Goal: Find specific page/section: Find specific page/section

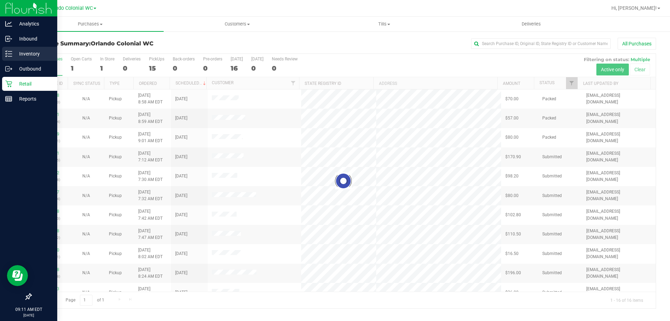
click at [17, 53] on p "Inventory" at bounding box center [33, 54] width 42 height 8
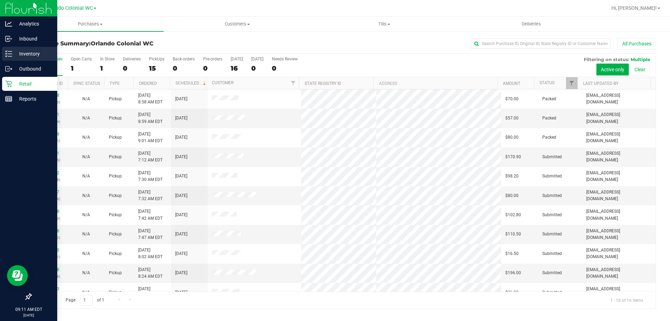
click at [17, 53] on p "Inventory" at bounding box center [33, 54] width 42 height 8
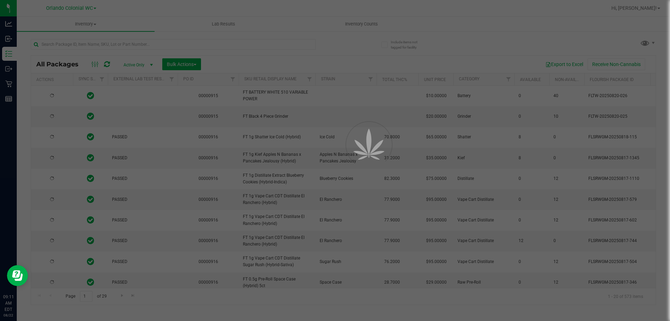
click at [156, 45] on div at bounding box center [335, 160] width 670 height 321
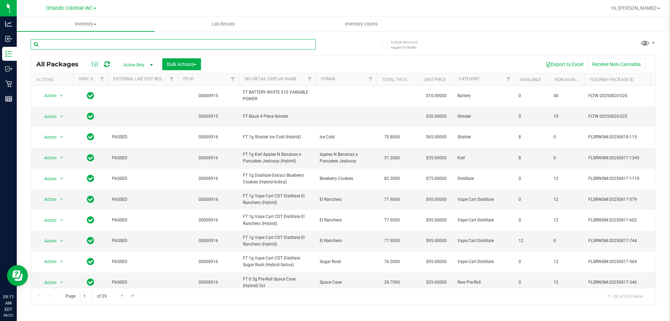
click at [156, 45] on input "text" at bounding box center [173, 44] width 285 height 10
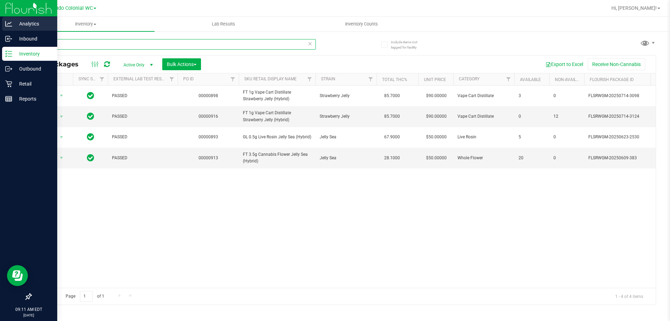
drag, startPoint x: 61, startPoint y: 42, endPoint x: 0, endPoint y: 28, distance: 62.3
click at [4, 35] on div "Analytics Inbound Inventory Outbound Retail Reports 09:11 AM EDT 08/22/2025 08/…" at bounding box center [335, 160] width 670 height 321
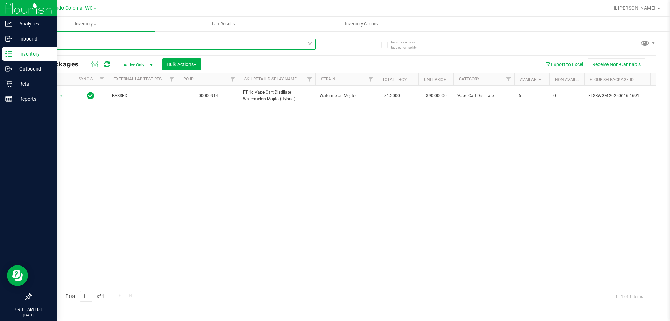
type input "w"
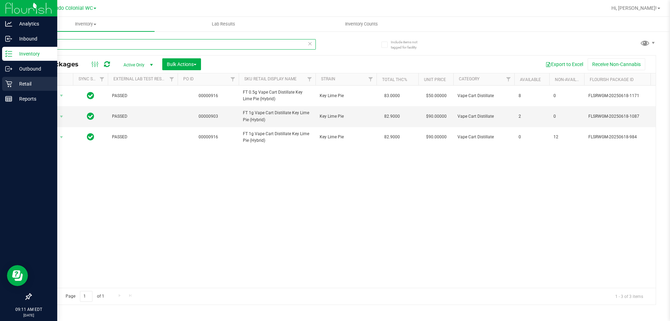
type input "key lime"
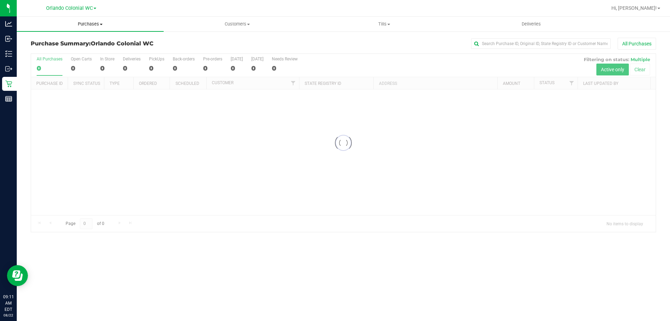
click at [96, 24] on span "Purchases" at bounding box center [90, 24] width 147 height 6
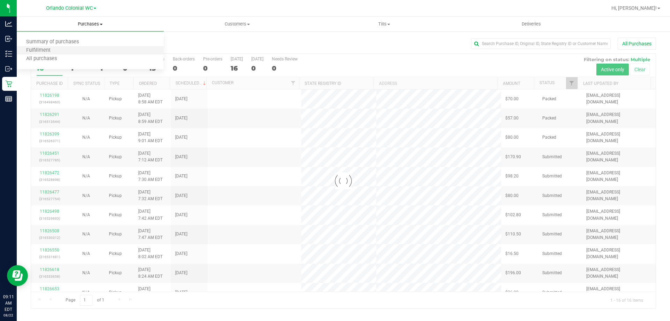
click at [68, 52] on li "Fulfillment" at bounding box center [90, 50] width 147 height 8
